Goal: Information Seeking & Learning: Learn about a topic

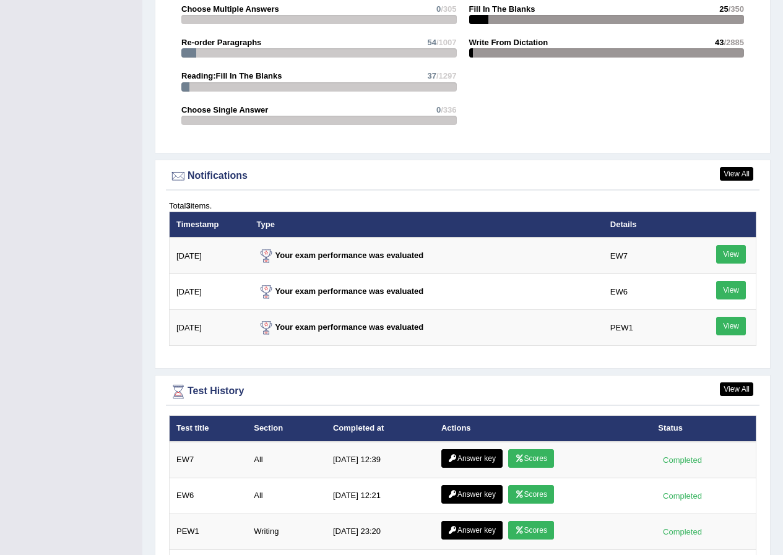
scroll to position [1299, 0]
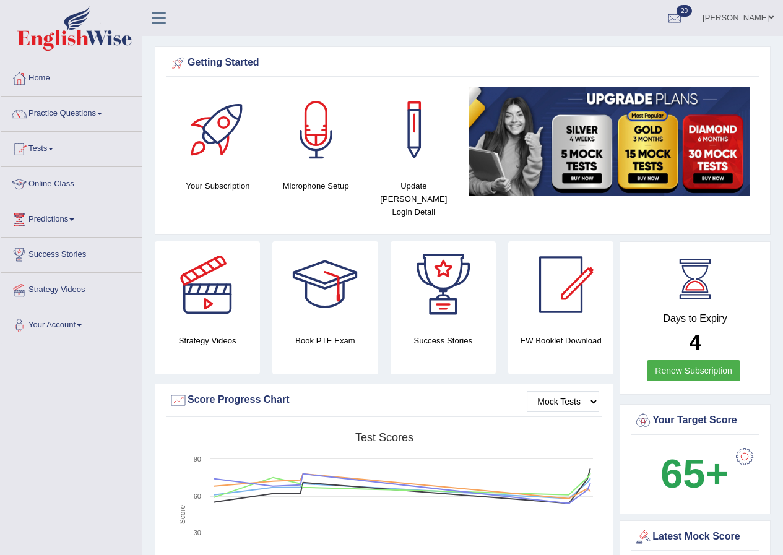
click at [755, 14] on link "Annifred Onaghise" at bounding box center [738, 16] width 90 height 32
click at [0, 0] on link "Username: annifred_parramatta" at bounding box center [0, 0] width 0 height 0
click at [767, 15] on link "Annifred Onaghise" at bounding box center [738, 16] width 90 height 32
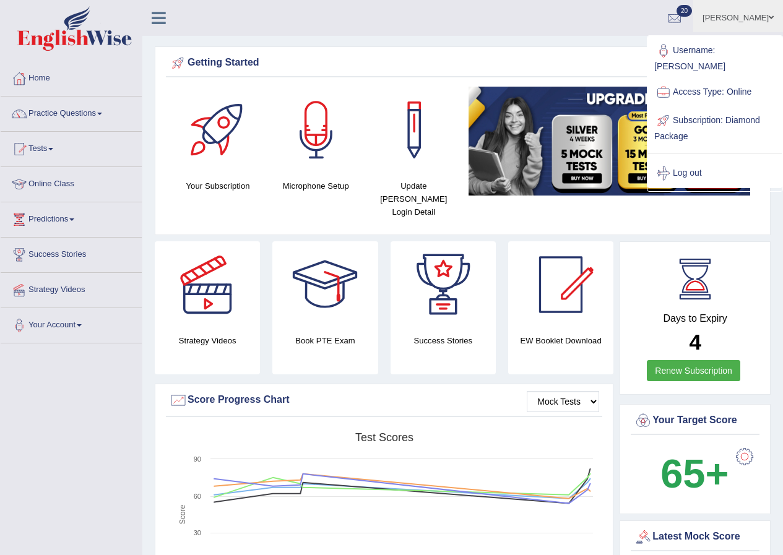
click at [53, 150] on span at bounding box center [50, 149] width 5 height 2
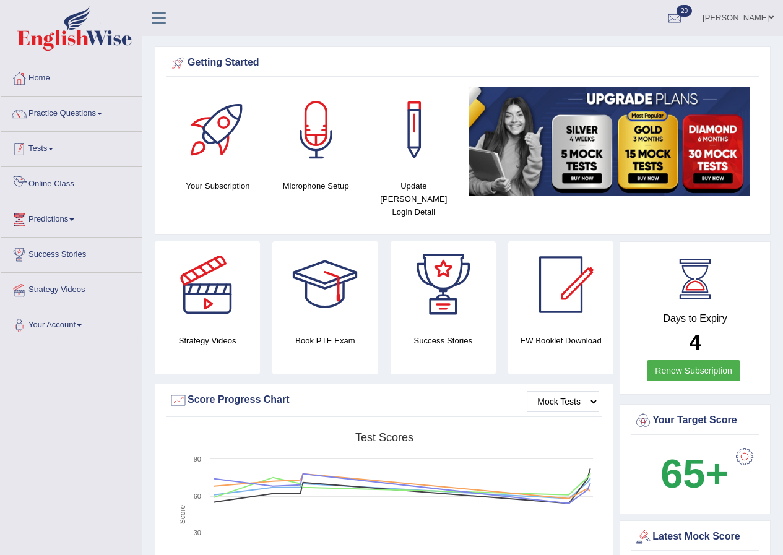
click at [59, 139] on link "Tests" at bounding box center [71, 147] width 141 height 31
drag, startPoint x: 59, startPoint y: 139, endPoint x: 51, endPoint y: 156, distance: 18.5
click at [59, 139] on link "Tests" at bounding box center [71, 147] width 141 height 31
click at [37, 145] on link "Tests" at bounding box center [71, 147] width 141 height 31
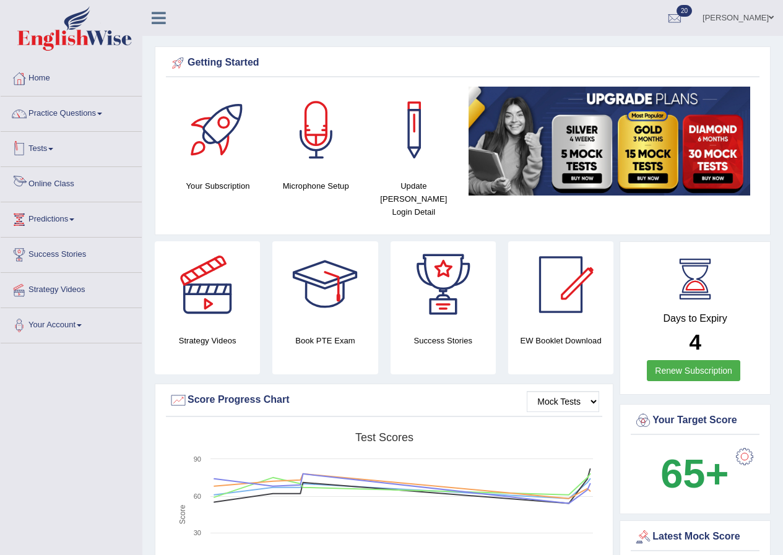
click at [61, 147] on link "Tests" at bounding box center [71, 147] width 141 height 31
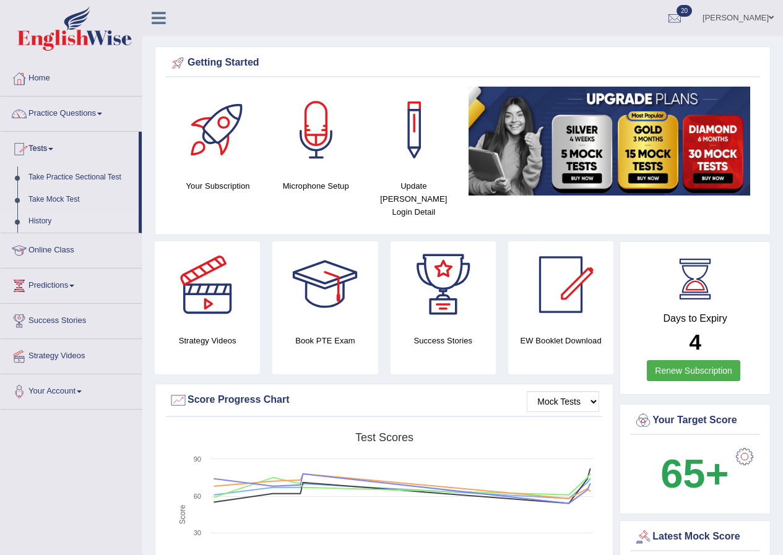
click at [35, 216] on link "History" at bounding box center [81, 221] width 116 height 22
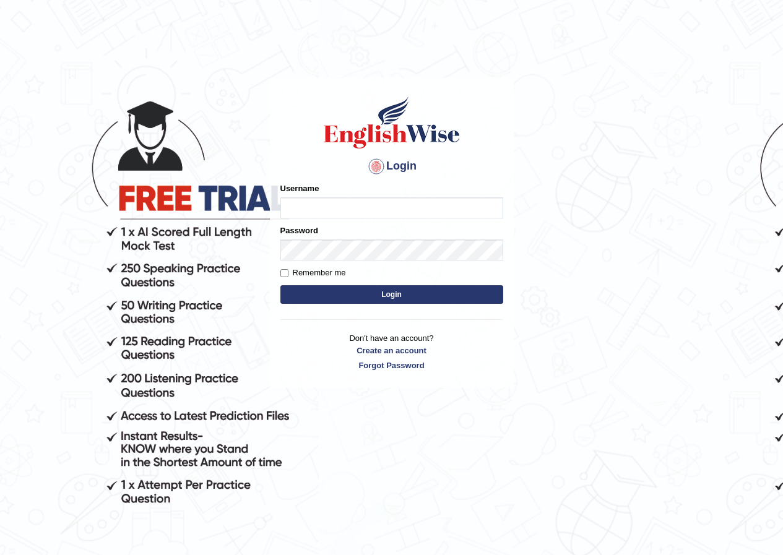
click at [348, 209] on input "Username" at bounding box center [391, 207] width 223 height 21
type input "manpreetk_parramatta"
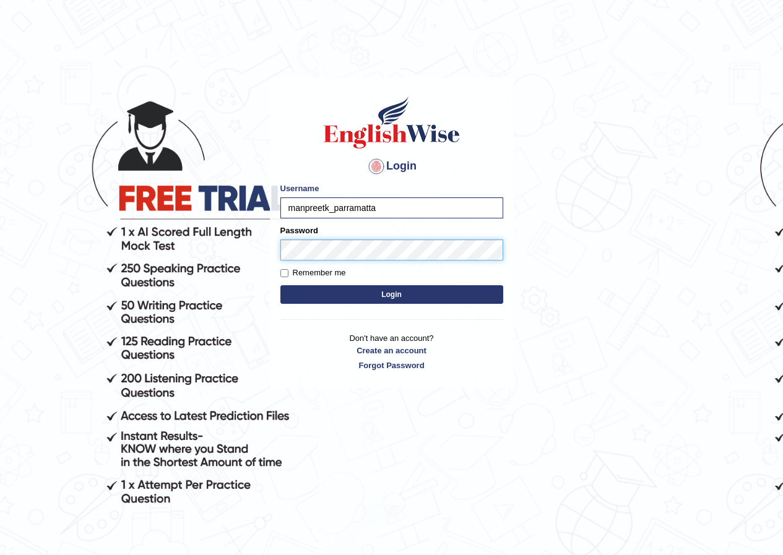
click at [280, 285] on button "Login" at bounding box center [391, 294] width 223 height 19
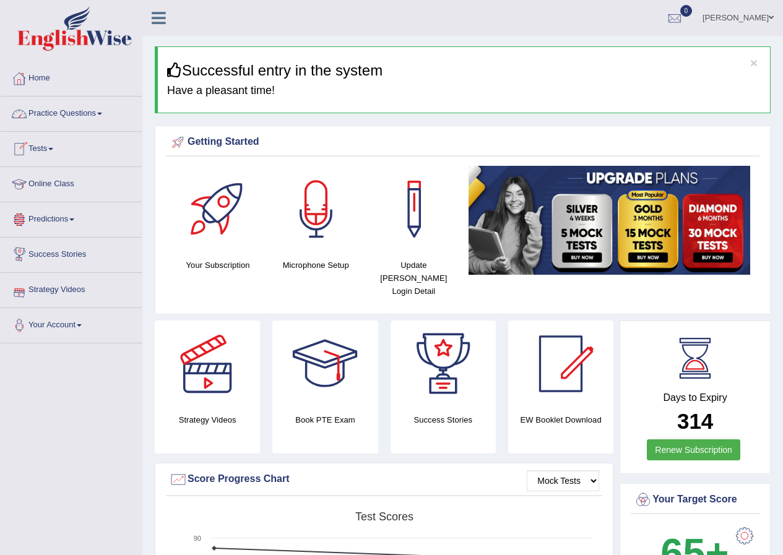
click at [94, 116] on link "Practice Questions" at bounding box center [71, 112] width 141 height 31
click at [67, 121] on link "Practice Questions" at bounding box center [71, 112] width 141 height 31
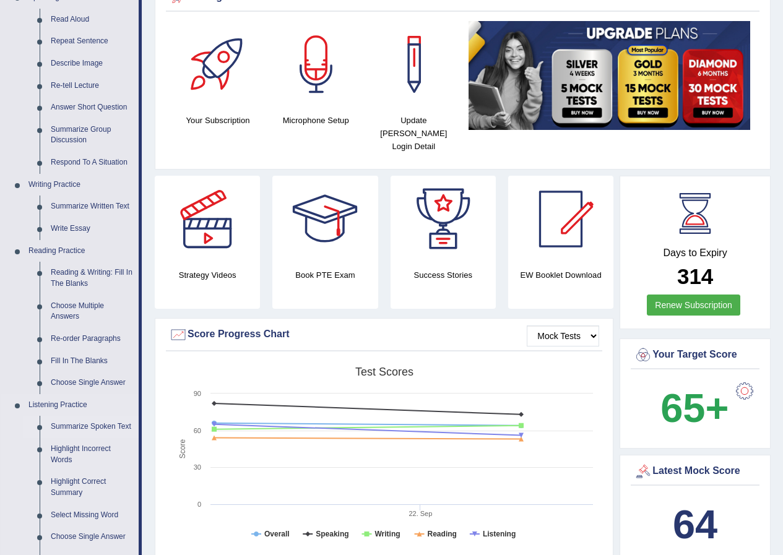
scroll to position [186, 0]
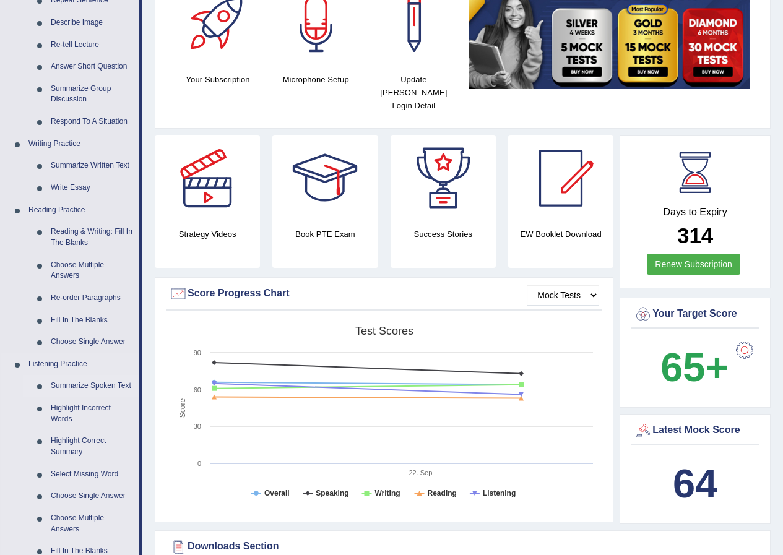
click at [82, 381] on link "Summarize Spoken Text" at bounding box center [91, 386] width 93 height 22
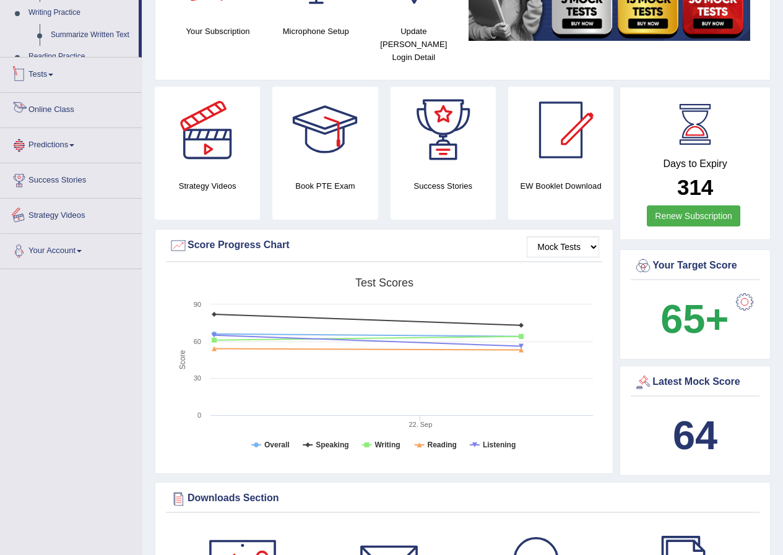
scroll to position [386, 0]
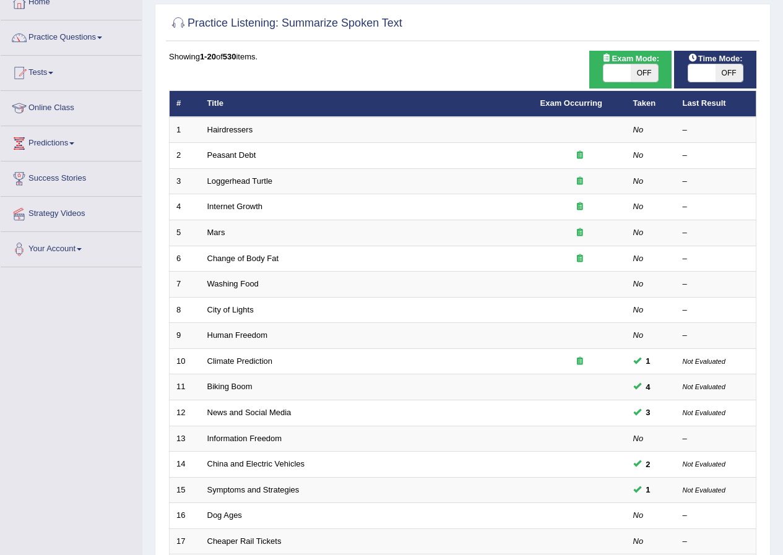
scroll to position [62, 0]
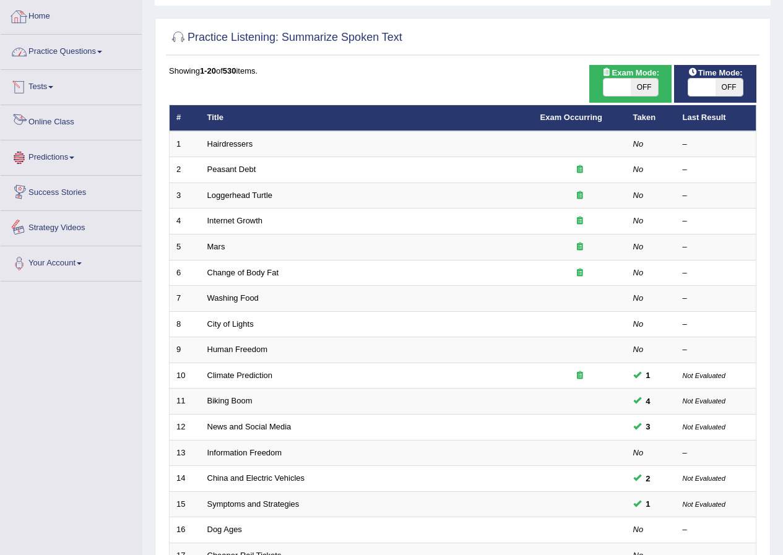
click at [88, 44] on link "Practice Questions" at bounding box center [71, 50] width 141 height 31
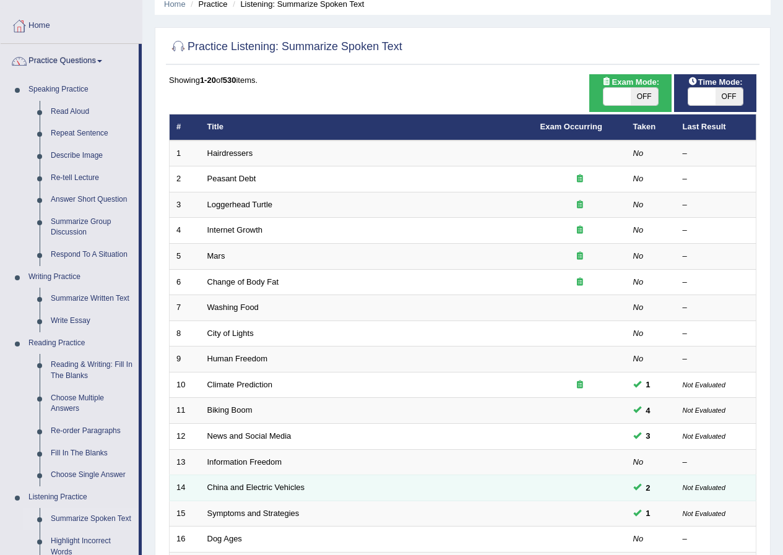
scroll to position [0, 0]
